Goal: Information Seeking & Learning: Learn about a topic

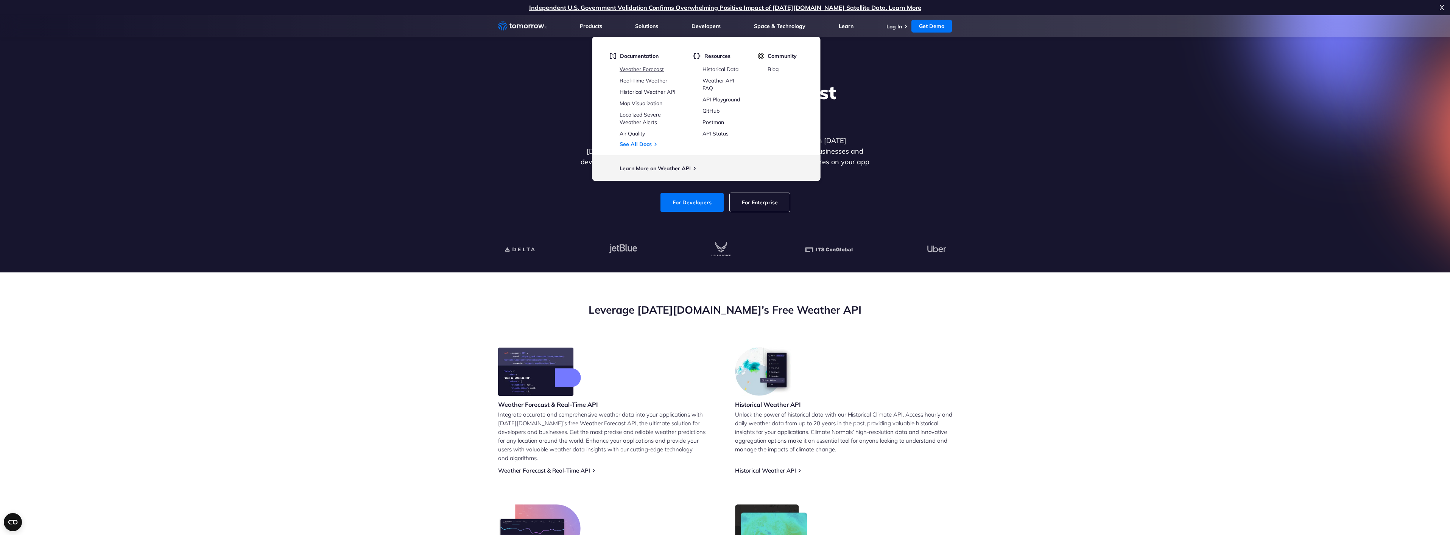
click at [638, 71] on link "Weather Forecast" at bounding box center [641, 69] width 44 height 7
click at [389, 117] on section "Explore the World’s Best Weather API Get reliable and precise weather data thro…" at bounding box center [725, 143] width 1450 height 257
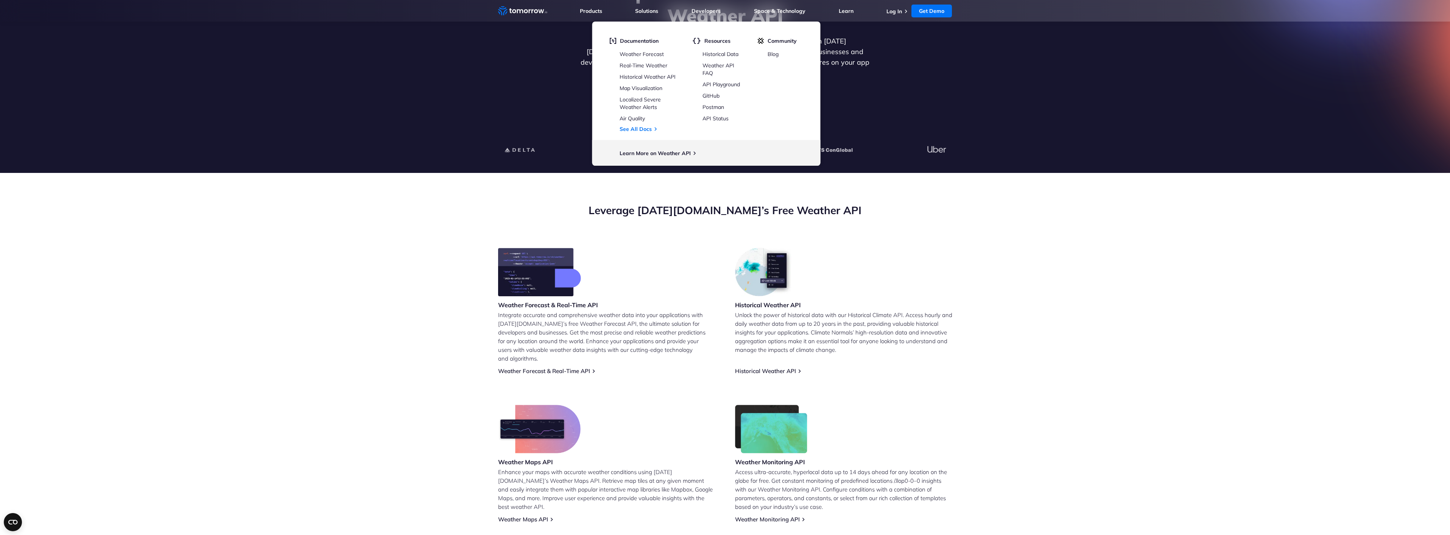
scroll to position [205, 0]
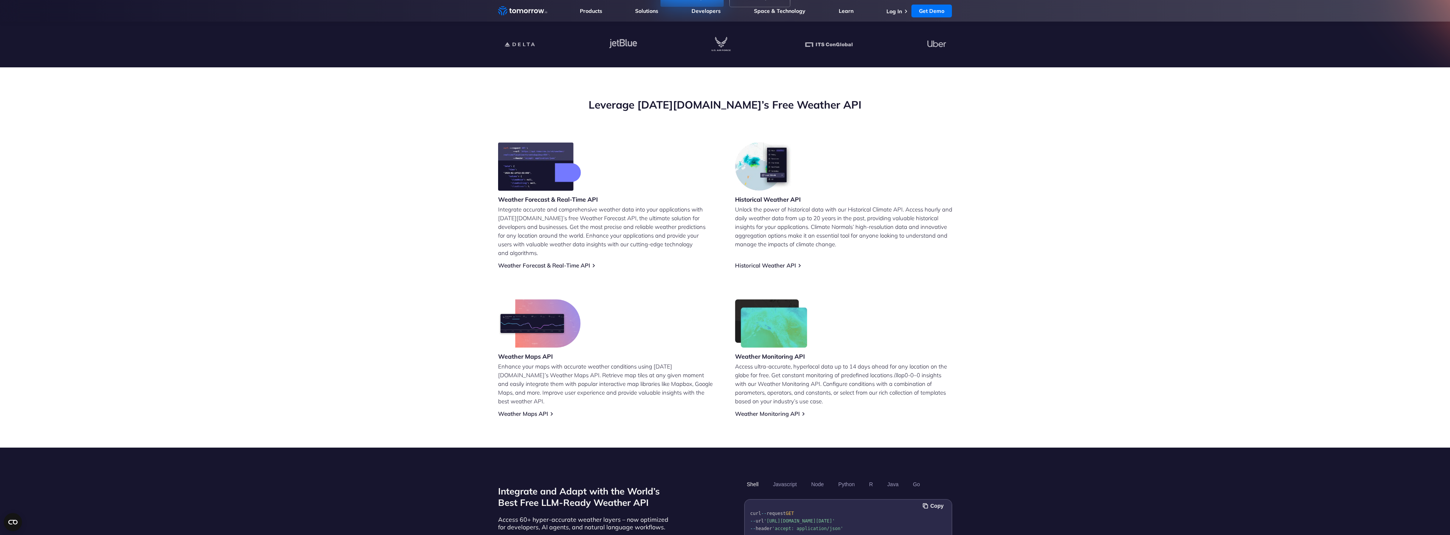
click at [305, 116] on section "Leverage Tomorrow.io’s Free Weather API Weather Forecast & Real-Time API Integr…" at bounding box center [725, 257] width 1450 height 380
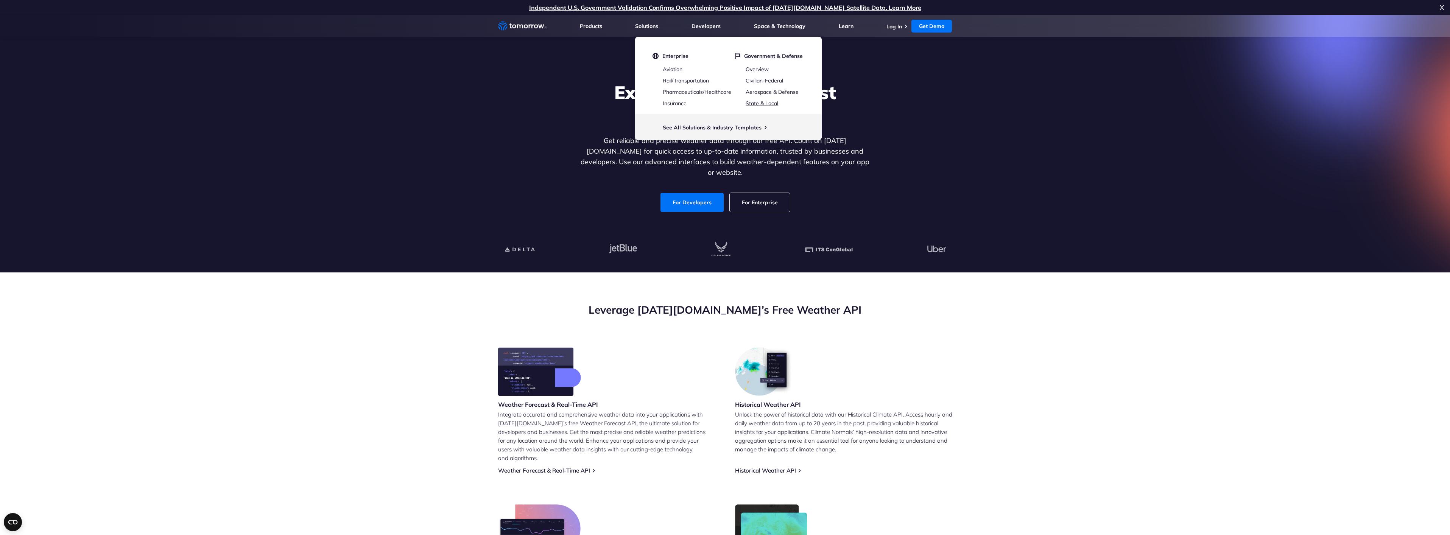
click at [766, 104] on link "State & Local" at bounding box center [761, 103] width 33 height 7
